Goal: Manage account settings

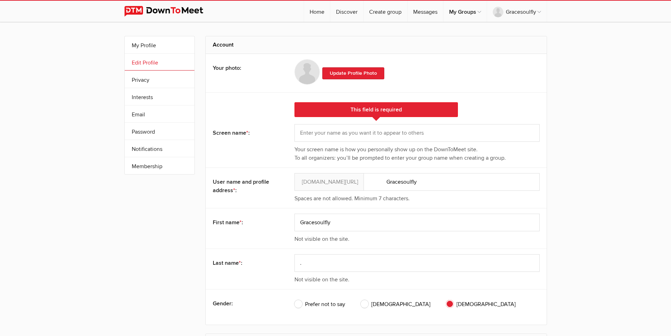
select select
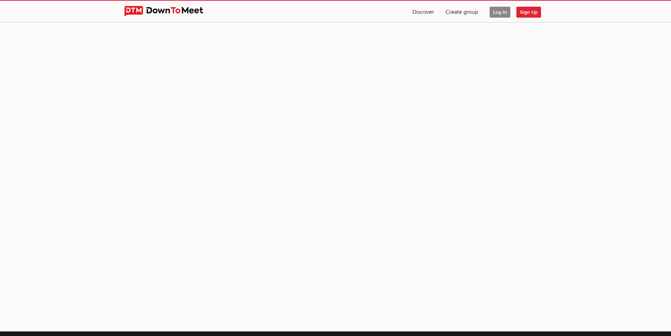
select select
